Goal: Task Accomplishment & Management: Manage account settings

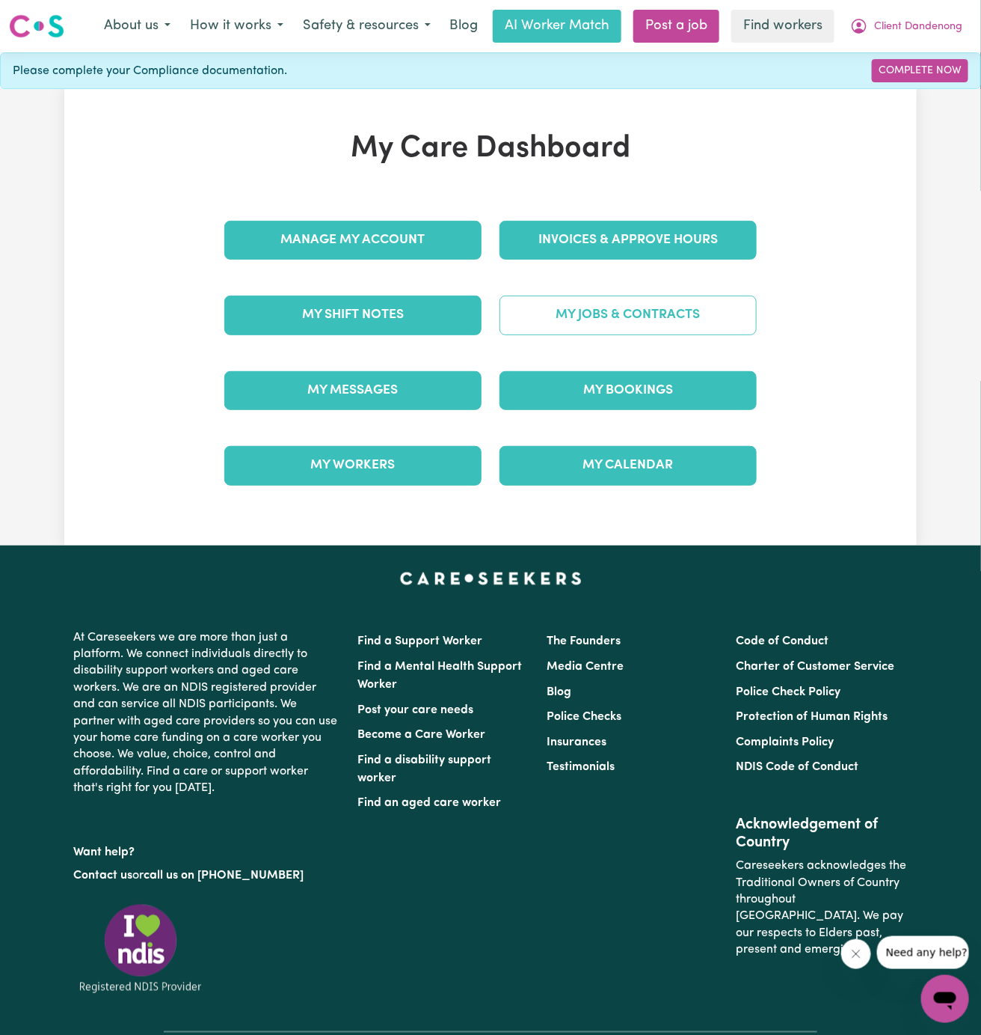
click at [596, 306] on link "My Jobs & Contracts" at bounding box center [628, 314] width 257 height 39
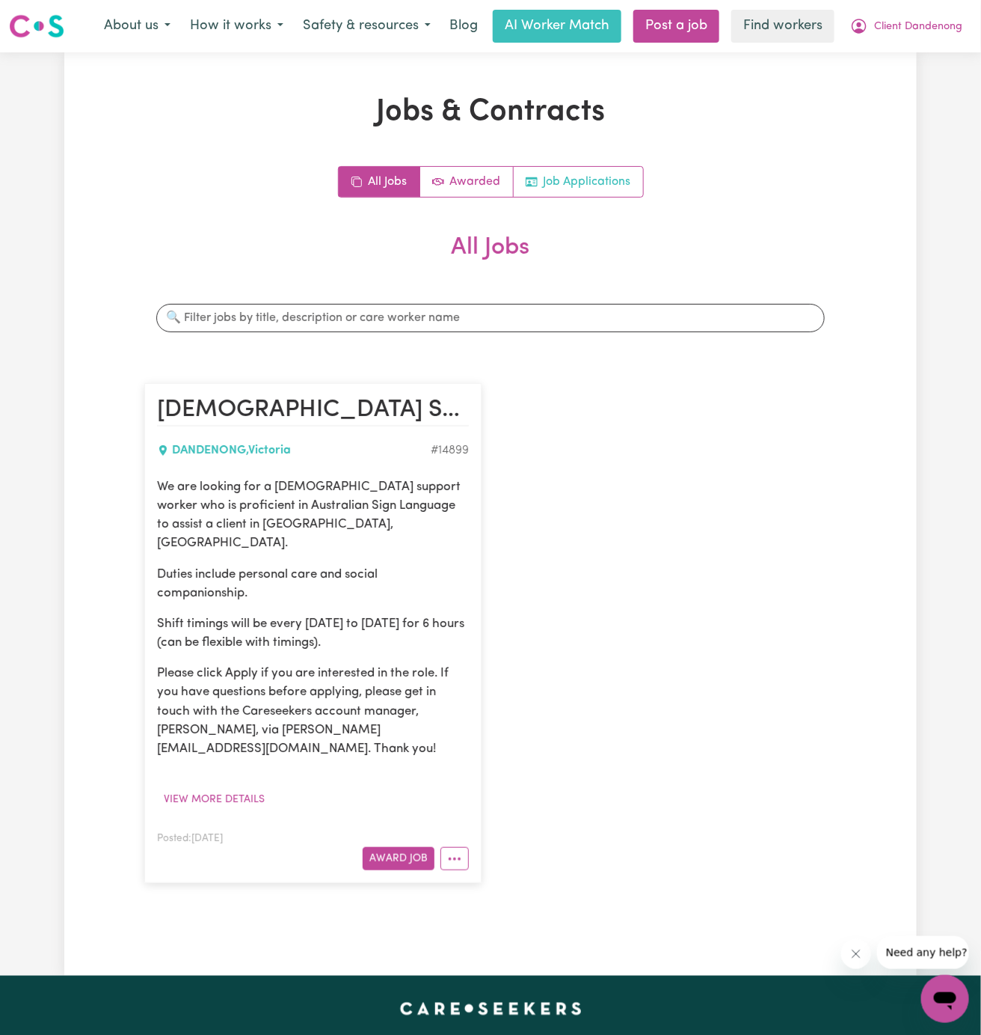
click at [591, 186] on link "Job Applications" at bounding box center [578, 182] width 129 height 30
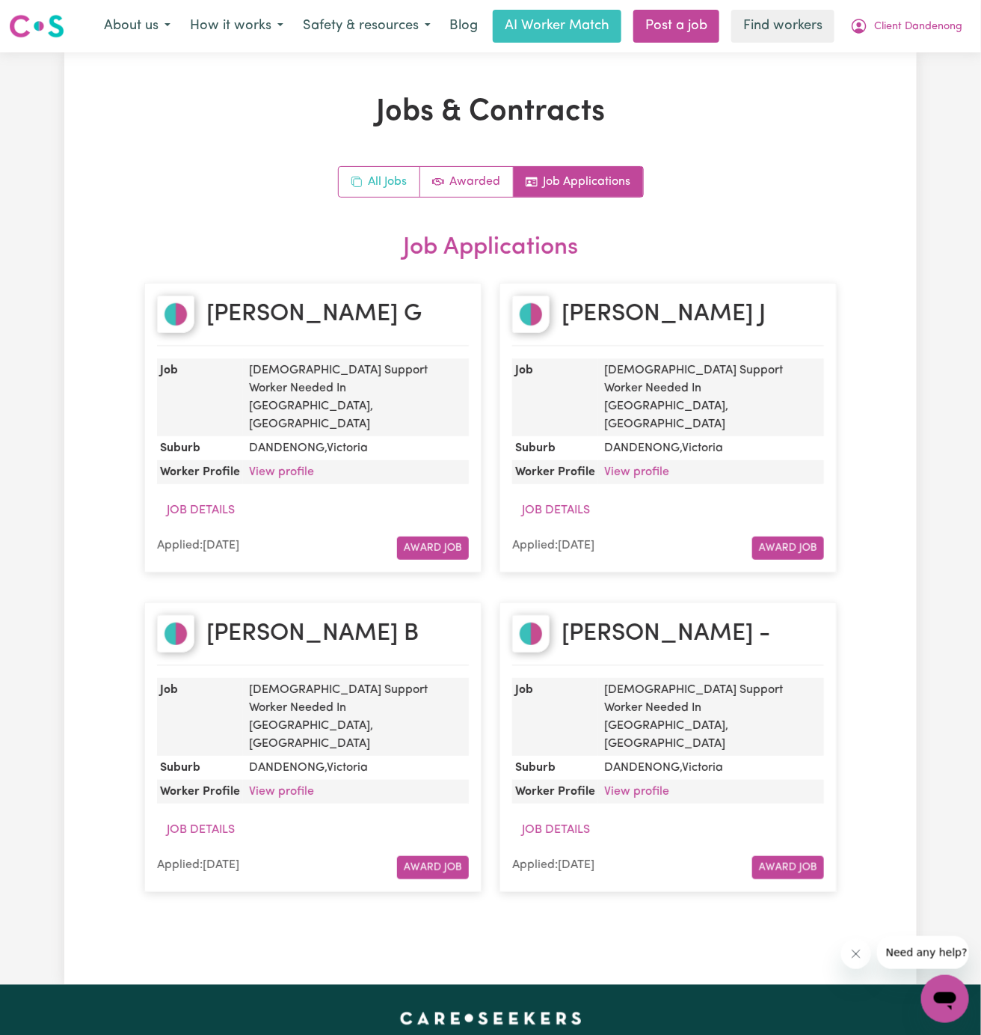
click at [383, 178] on link "All Jobs" at bounding box center [380, 182] width 82 height 30
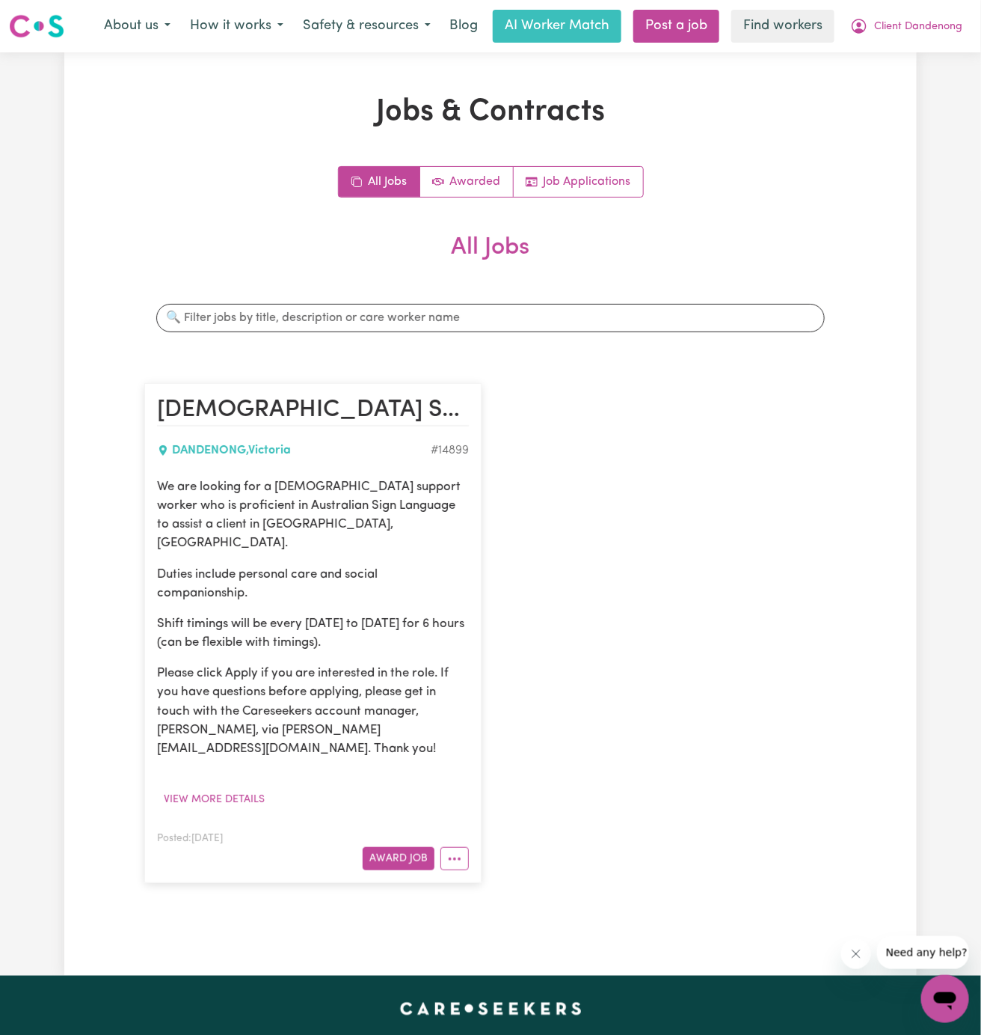
click at [621, 570] on div "[DEMOGRAPHIC_DATA] Support Worker Needed In [GEOGRAPHIC_DATA], [GEOGRAPHIC_DATA…" at bounding box center [490, 633] width 711 height 530
click at [385, 472] on article "[DEMOGRAPHIC_DATA] Support Worker Needed In [GEOGRAPHIC_DATA], [GEOGRAPHIC_DATA…" at bounding box center [312, 633] width 337 height 500
click at [225, 497] on p "We are looking for a [DEMOGRAPHIC_DATA] support worker who is proficient in Aus…" at bounding box center [313, 515] width 312 height 76
click at [220, 788] on button "View more details" at bounding box center [214, 799] width 114 height 23
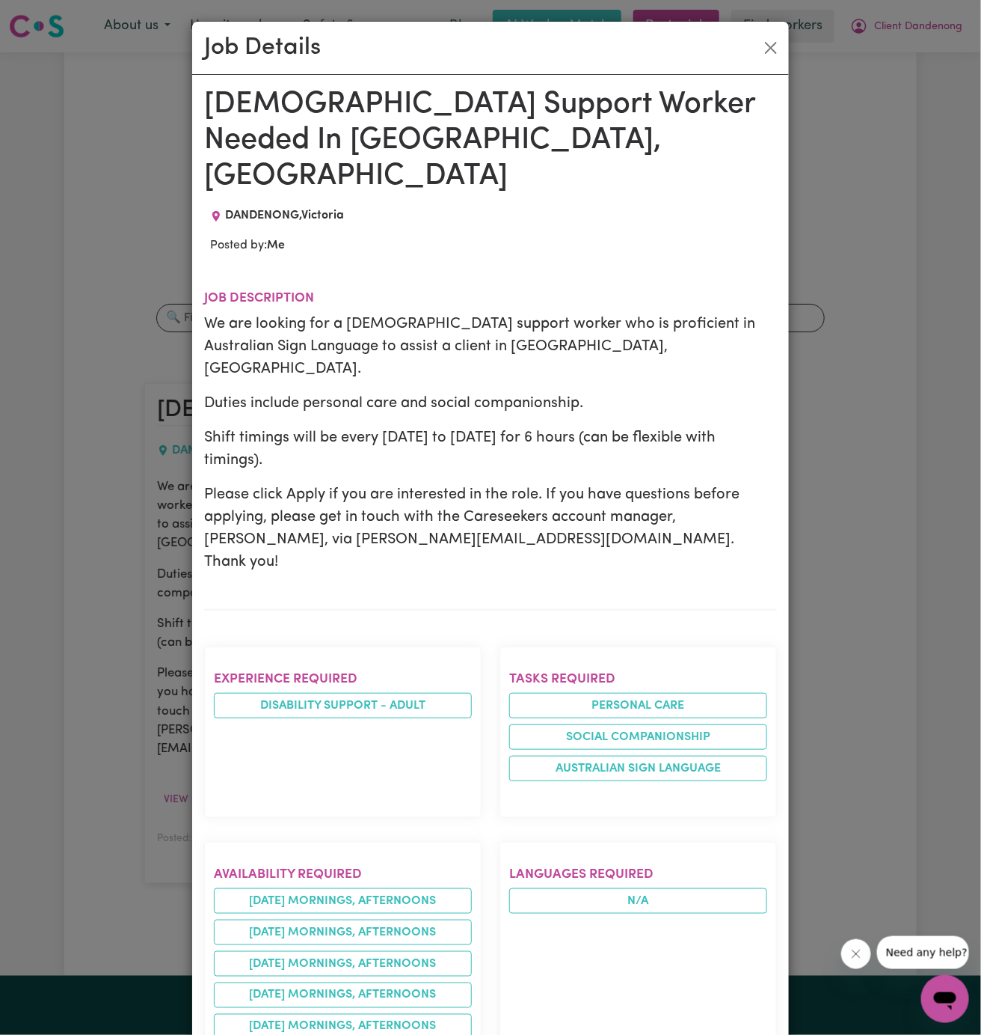
drag, startPoint x: 211, startPoint y: 95, endPoint x: 503, endPoint y: 1050, distance: 998.3
click at [503, 1034] on html "Menu About us How it works Safety & resources Blog AI Worker Match Post a job F…" at bounding box center [490, 809] width 981 height 1619
click at [411, 313] on p "We are looking for a [DEMOGRAPHIC_DATA] support worker who is proficient in Aus…" at bounding box center [490, 346] width 573 height 67
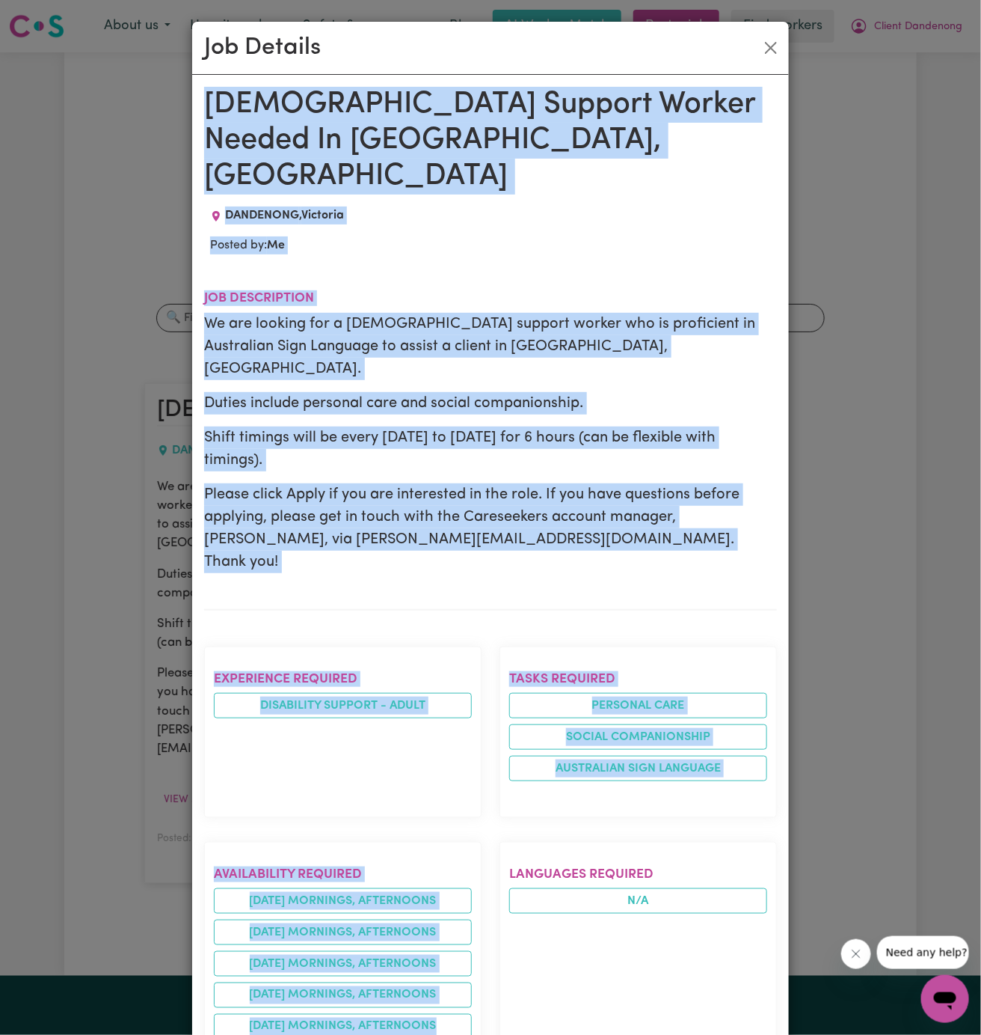
drag, startPoint x: 205, startPoint y: 99, endPoint x: 393, endPoint y: 1050, distance: 968.6
click at [393, 1034] on html "Menu About us How it works Safety & resources Blog AI Worker Match Post a job F…" at bounding box center [490, 809] width 981 height 1619
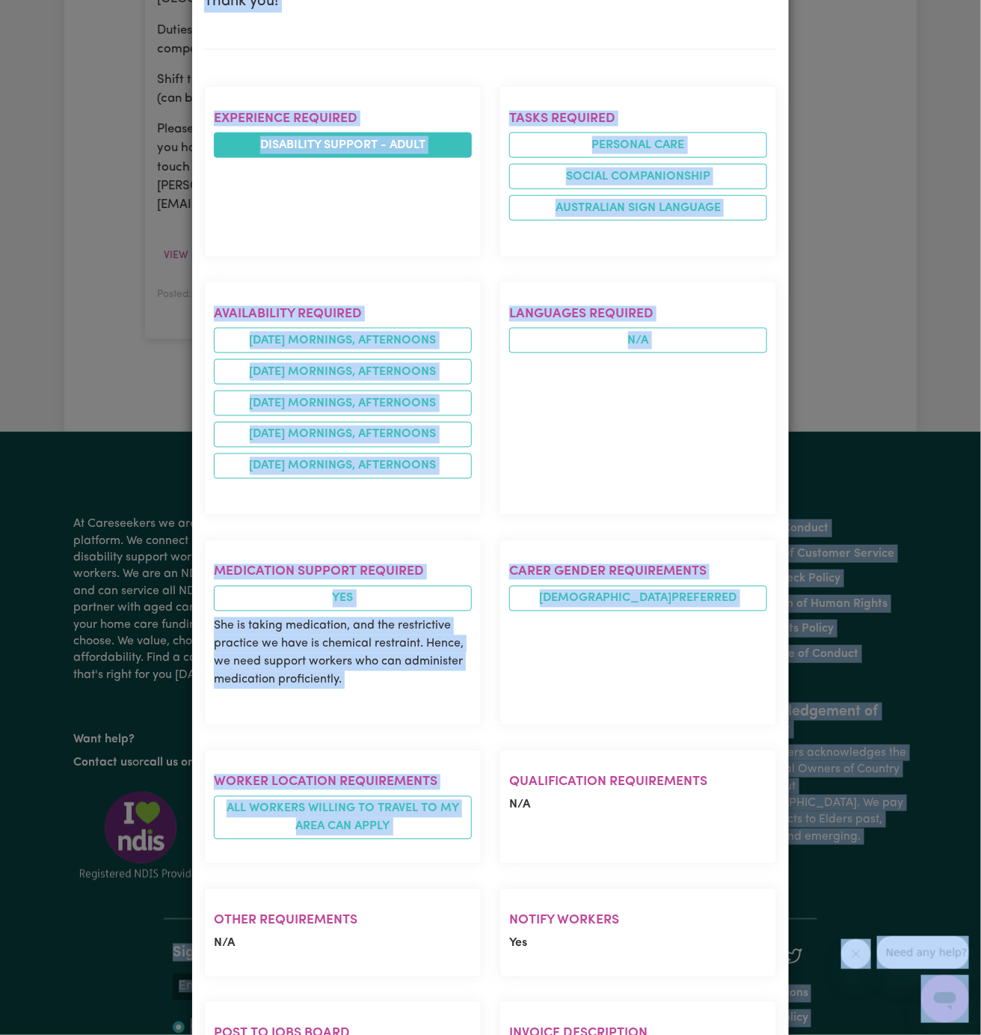
scroll to position [734, 0]
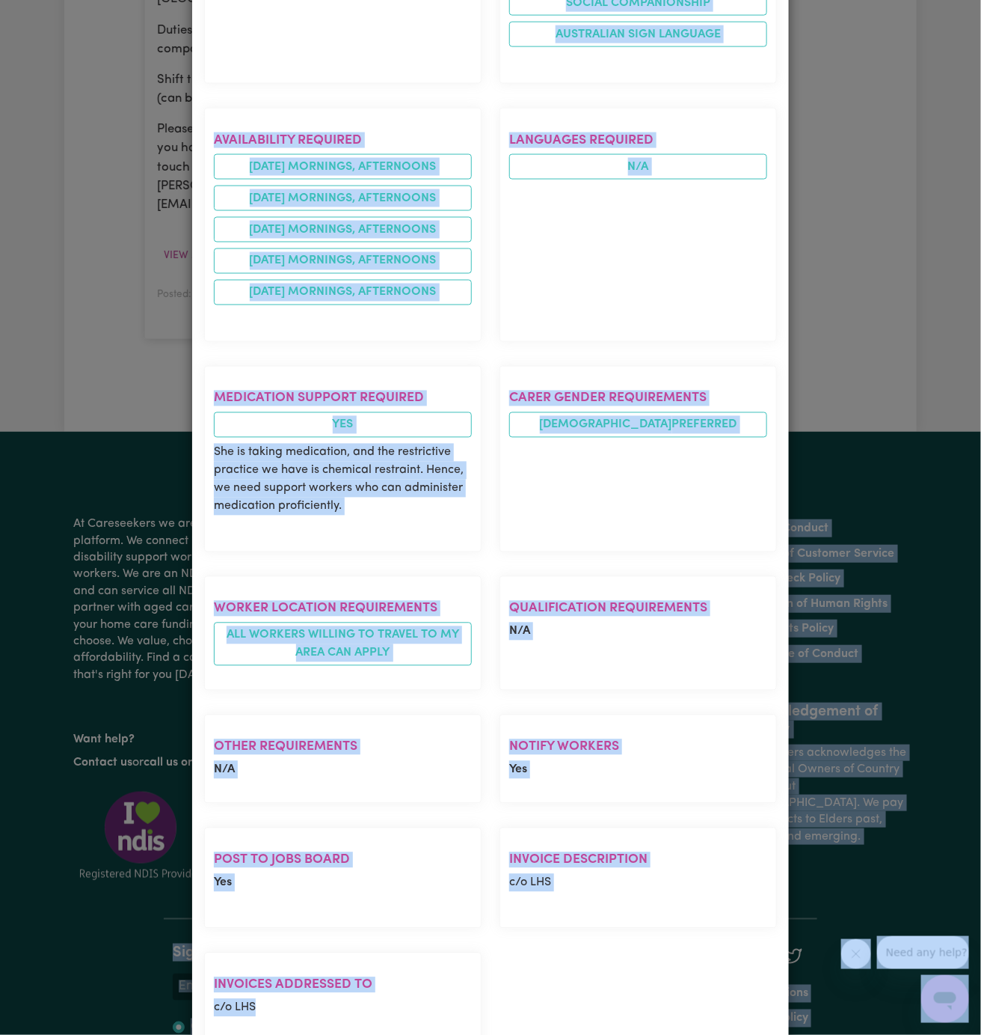
copy body "Mental Health Support Worker Post your care needs Become a Care Worker Find a d…"
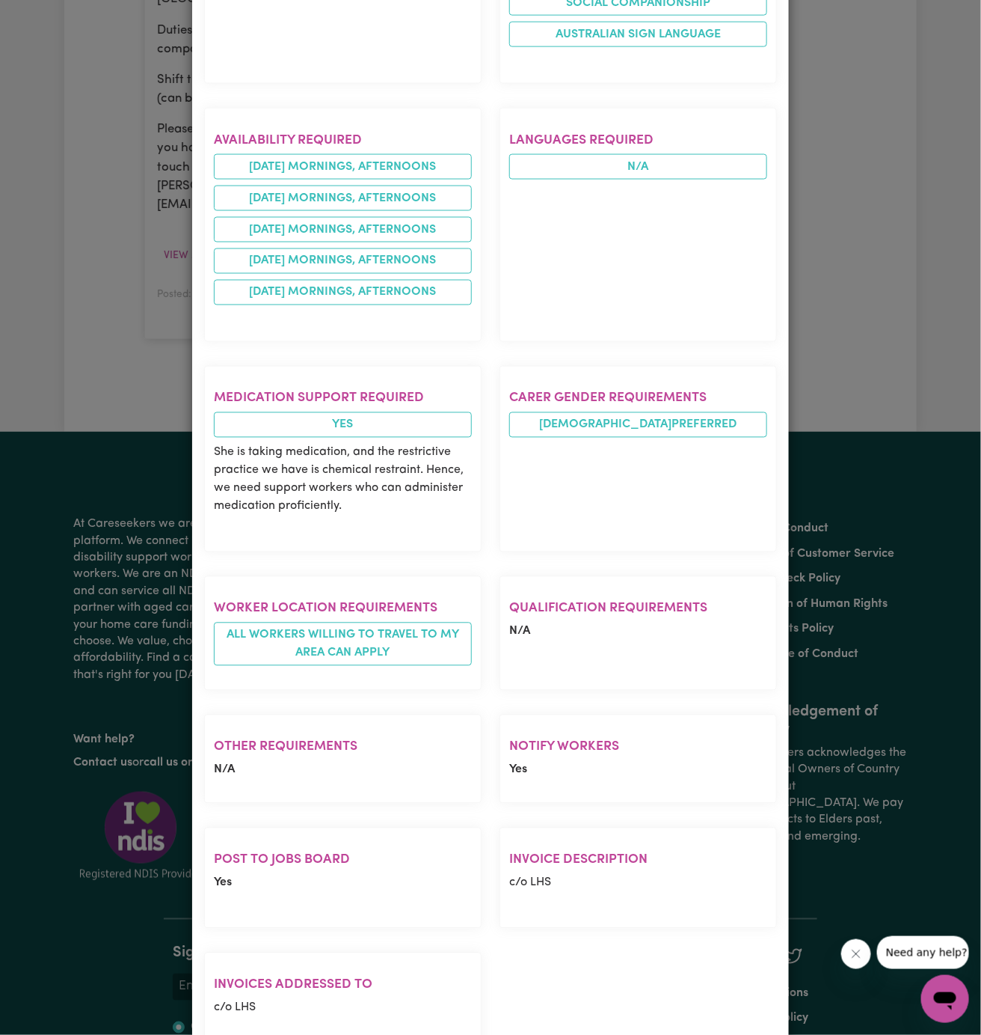
click at [800, 233] on div "Job Details [DEMOGRAPHIC_DATA] Support Worker Needed In [GEOGRAPHIC_DATA], [GEO…" at bounding box center [490, 517] width 981 height 1035
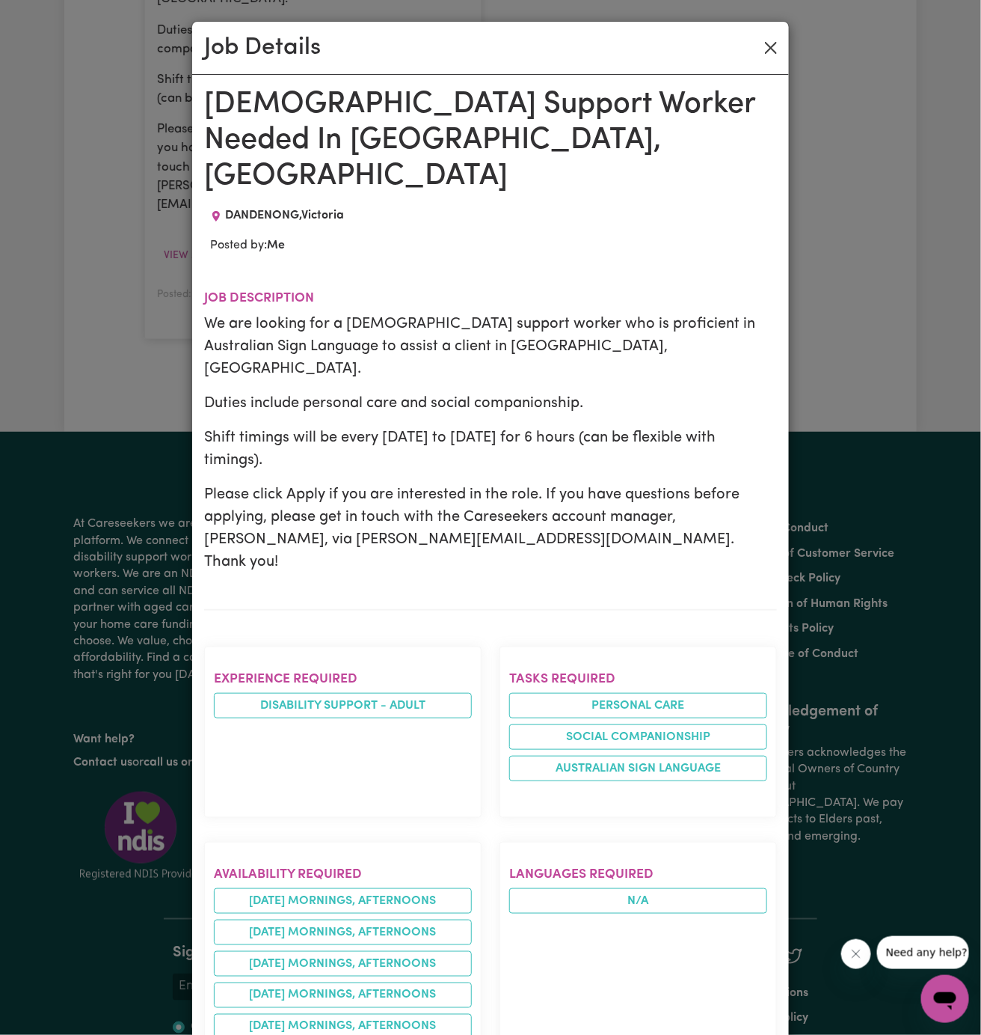
click at [782, 38] on div "Job Details" at bounding box center [490, 48] width 597 height 53
click at [782, 38] on button "Close" at bounding box center [771, 48] width 24 height 24
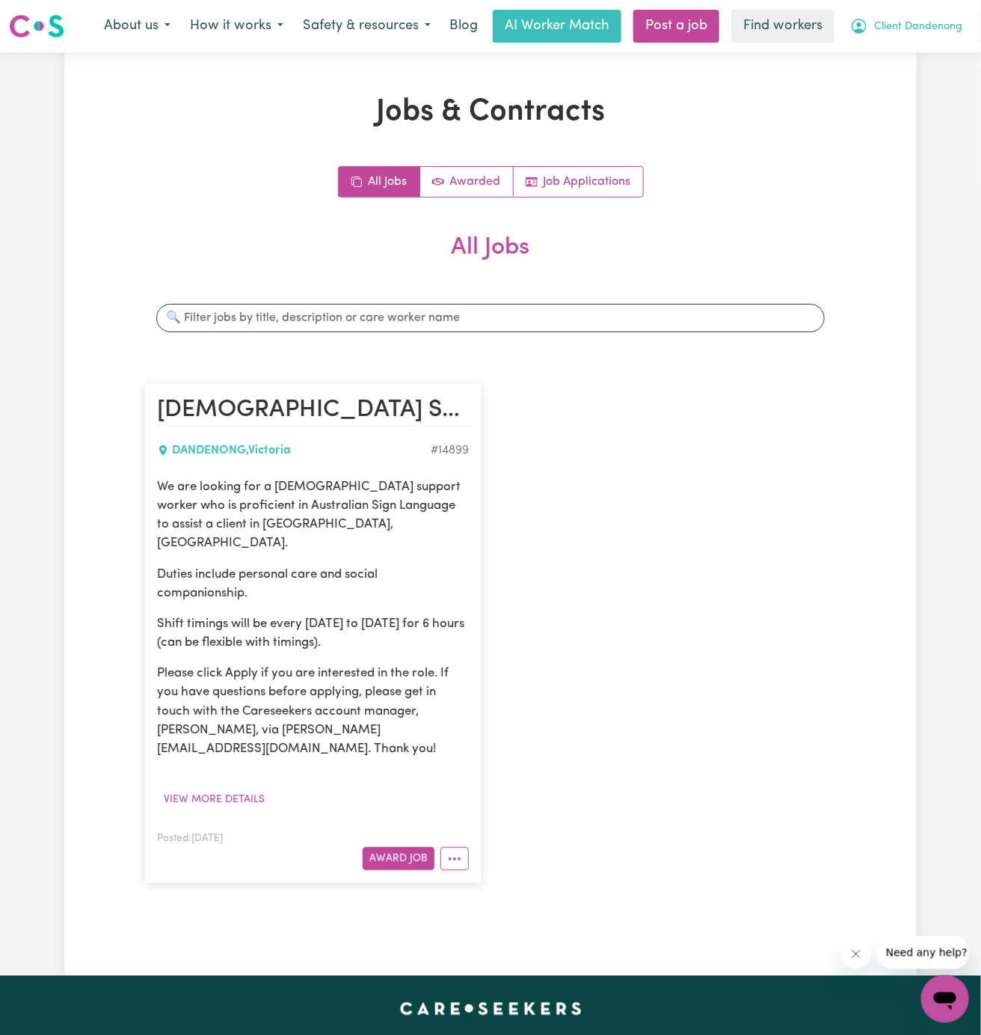
click at [915, 30] on span "Client Dandenong" at bounding box center [918, 27] width 88 height 16
click at [914, 75] on link "Logout" at bounding box center [913, 86] width 118 height 28
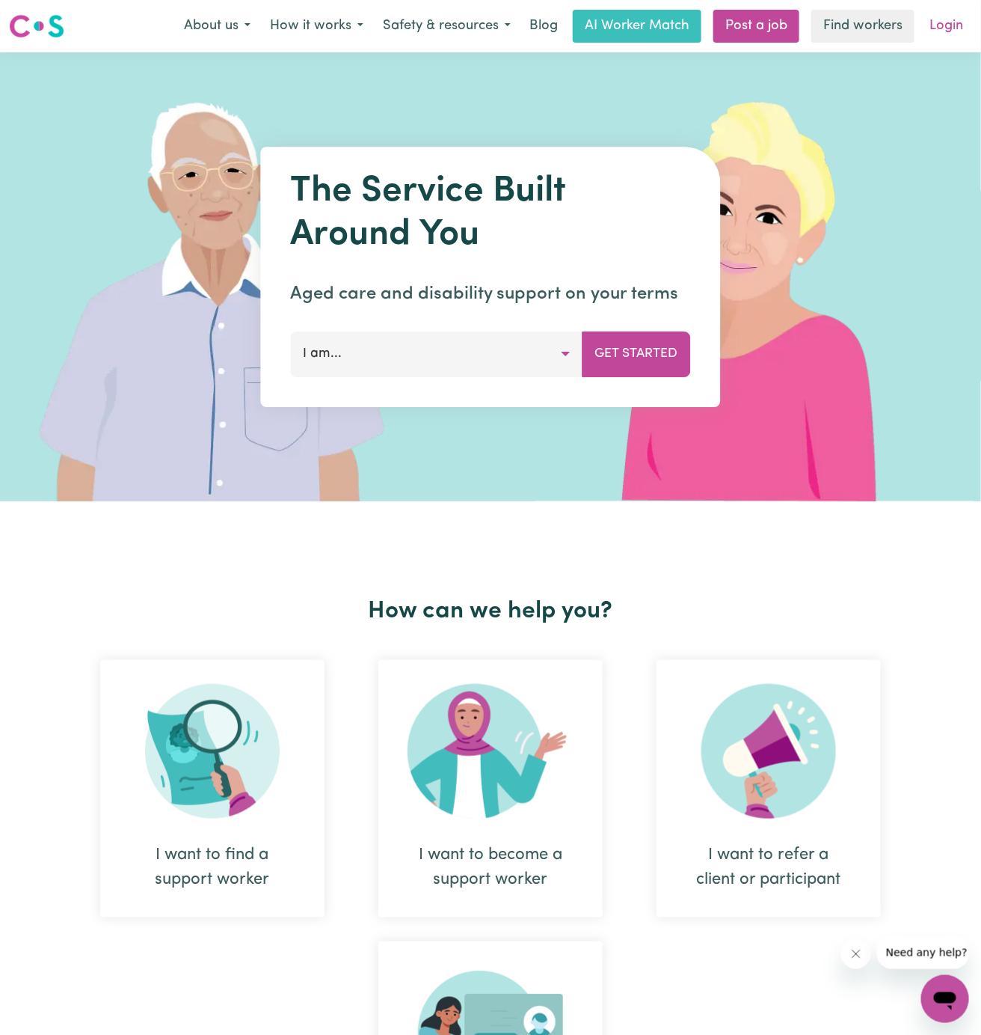
click at [951, 34] on link "Login" at bounding box center [947, 26] width 52 height 33
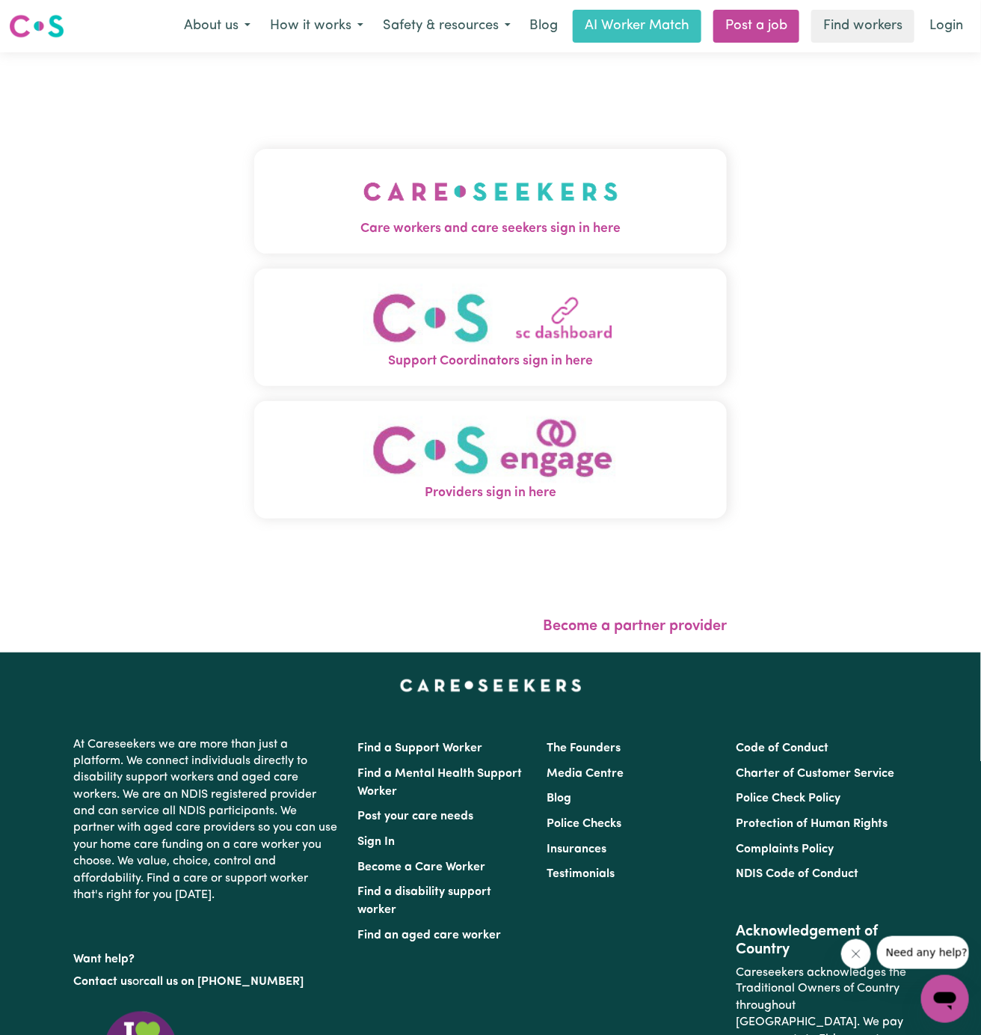
click at [508, 208] on img "Care workers and care seekers sign in here" at bounding box center [491, 191] width 255 height 55
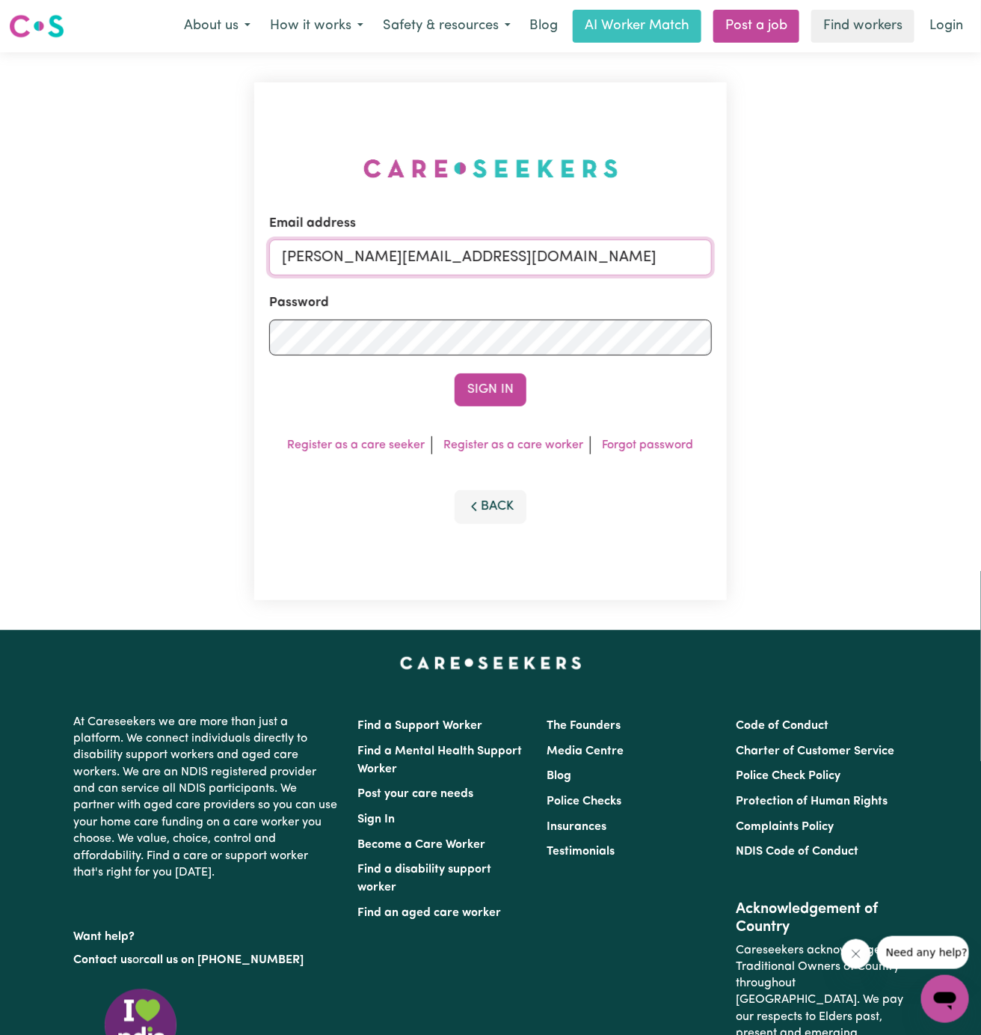
click at [616, 260] on input "[PERSON_NAME][EMAIL_ADDRESS][DOMAIN_NAME]" at bounding box center [490, 257] width 443 height 36
drag, startPoint x: 359, startPoint y: 259, endPoint x: 649, endPoint y: 316, distance: 295.8
click at [649, 316] on form "Email address superuser~[EMAIL_ADDRESS][DOMAIN_NAME] Password Sign In" at bounding box center [490, 310] width 443 height 192
type input "superuser~[EMAIL_ADDRESS][DOMAIN_NAME]"
click at [455, 373] on button "Sign In" at bounding box center [491, 389] width 72 height 33
